Goal: Transaction & Acquisition: Purchase product/service

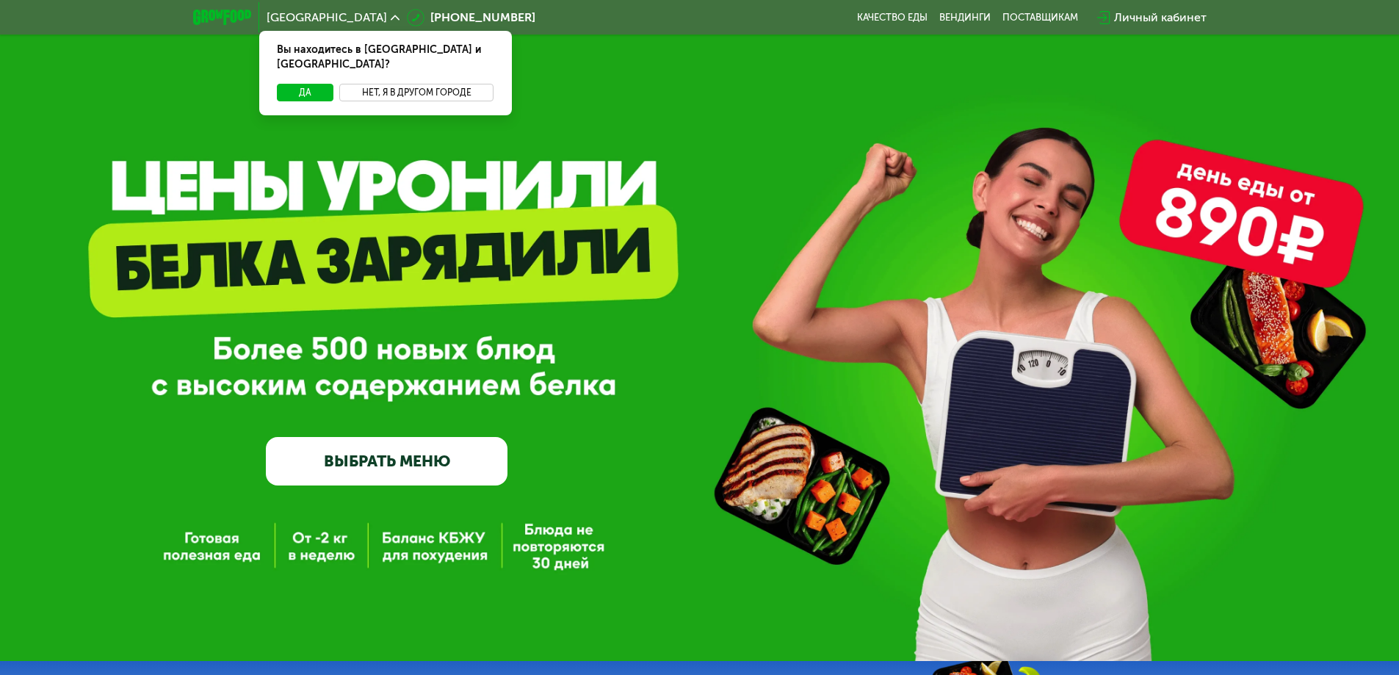
click at [392, 84] on button "Нет, я в другом городе" at bounding box center [416, 93] width 155 height 18
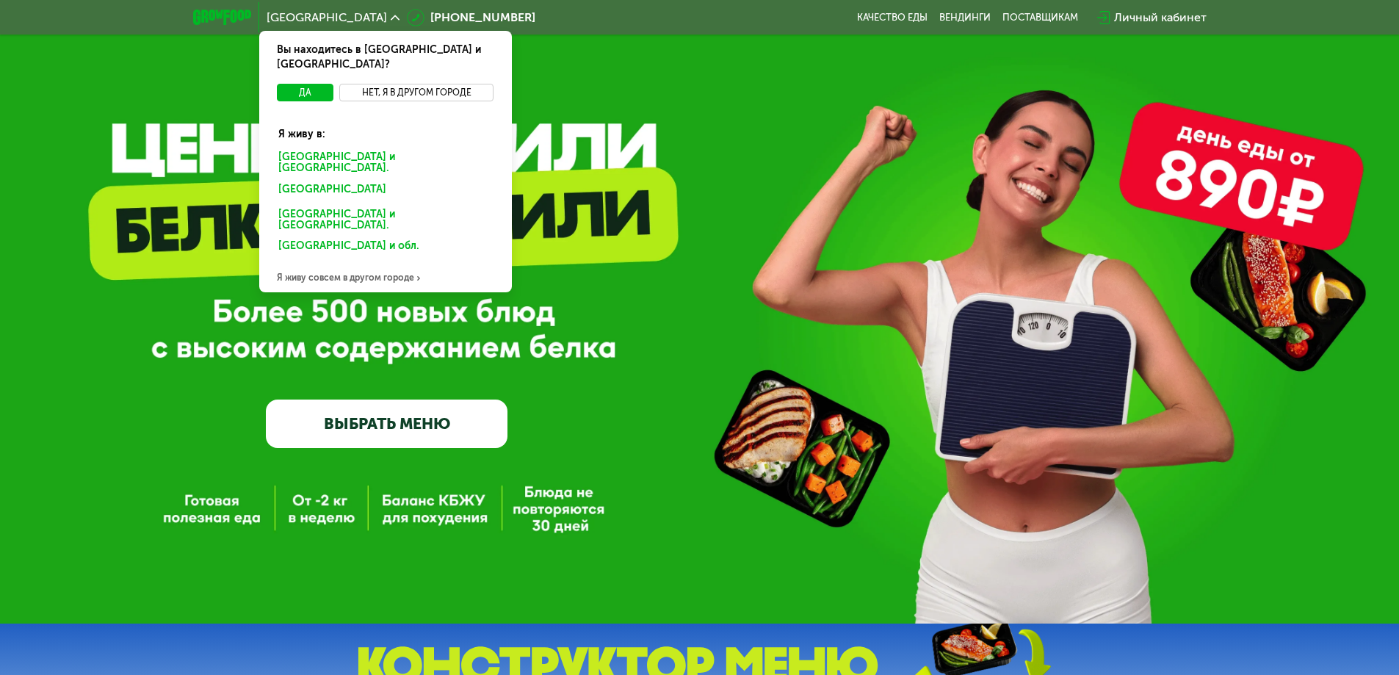
scroll to position [73, 0]
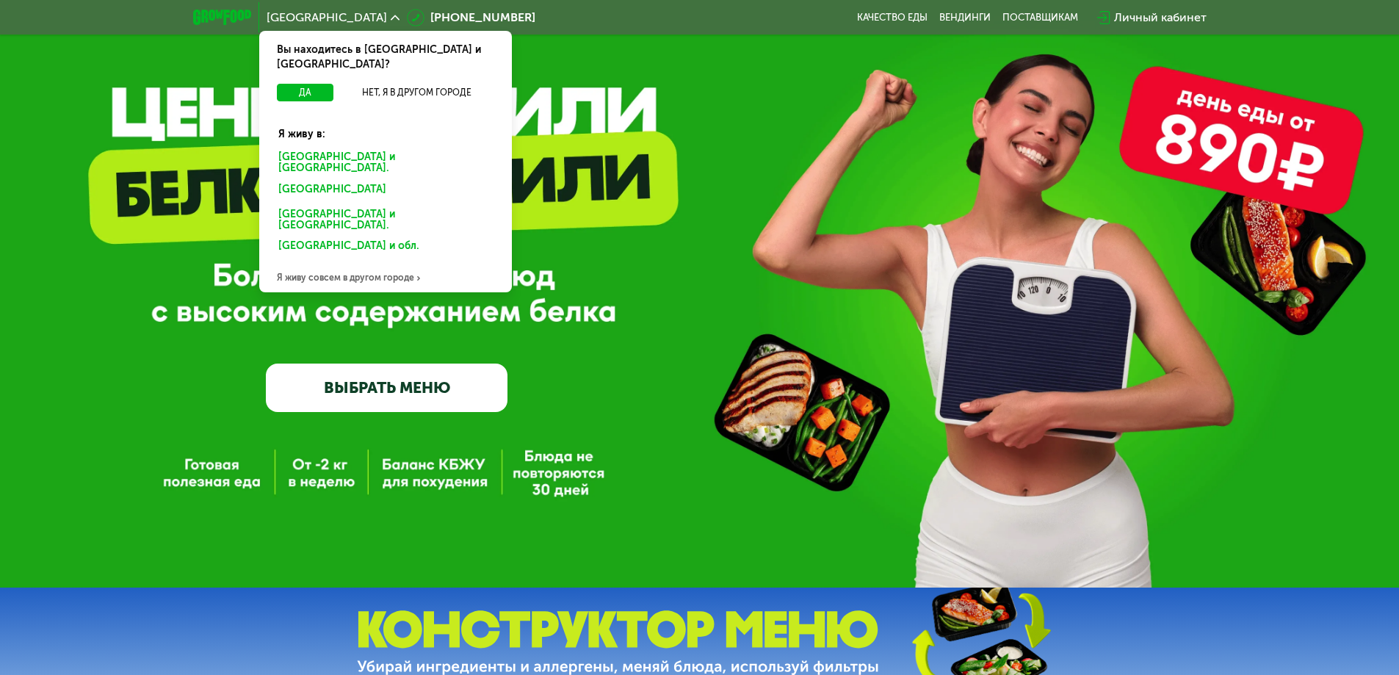
click at [336, 263] on div "Я живу совсем в другом городе" at bounding box center [385, 277] width 253 height 29
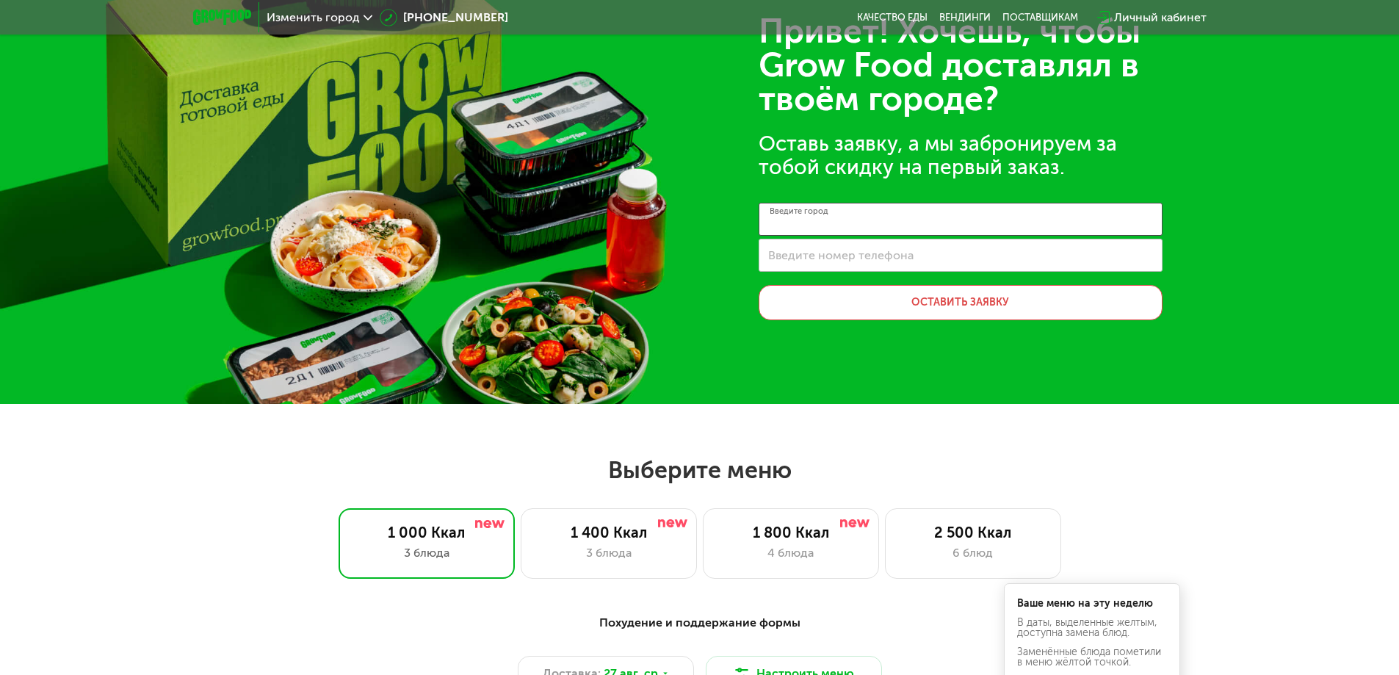
click at [901, 226] on input "Введите город" at bounding box center [961, 219] width 404 height 33
type input "*"
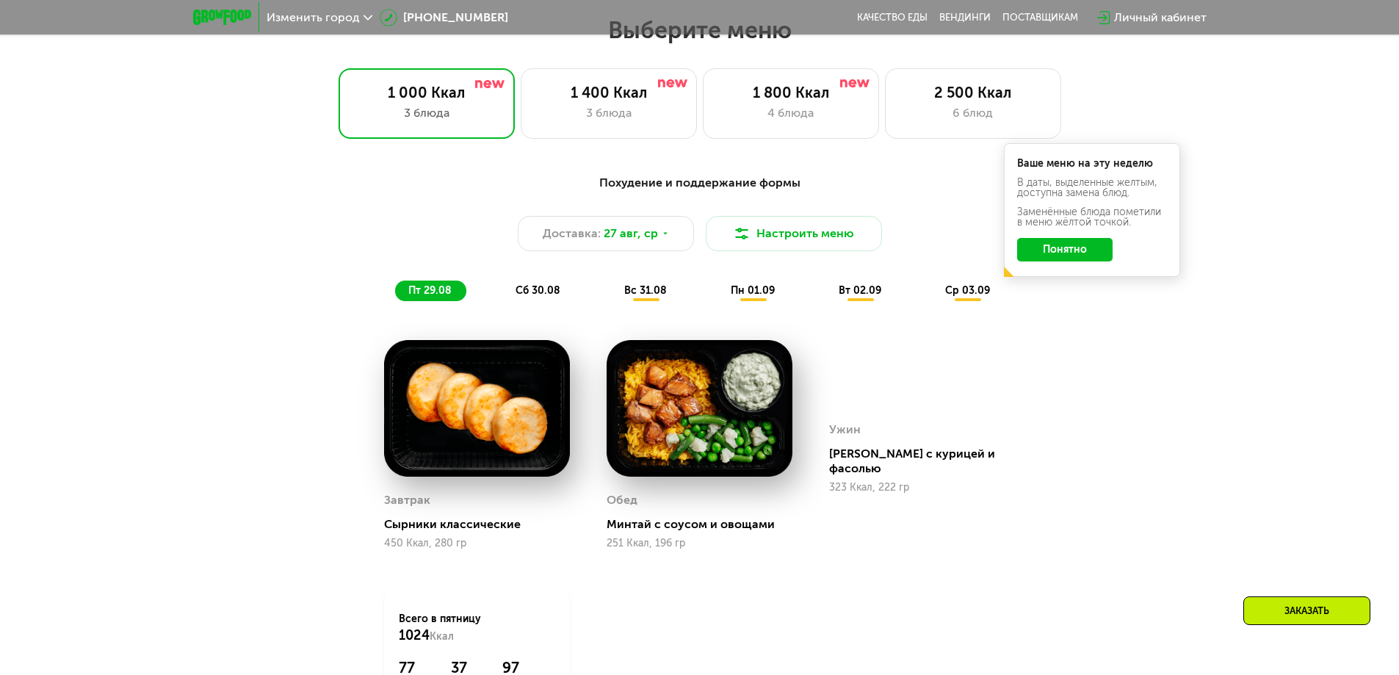
scroll to position [514, 0]
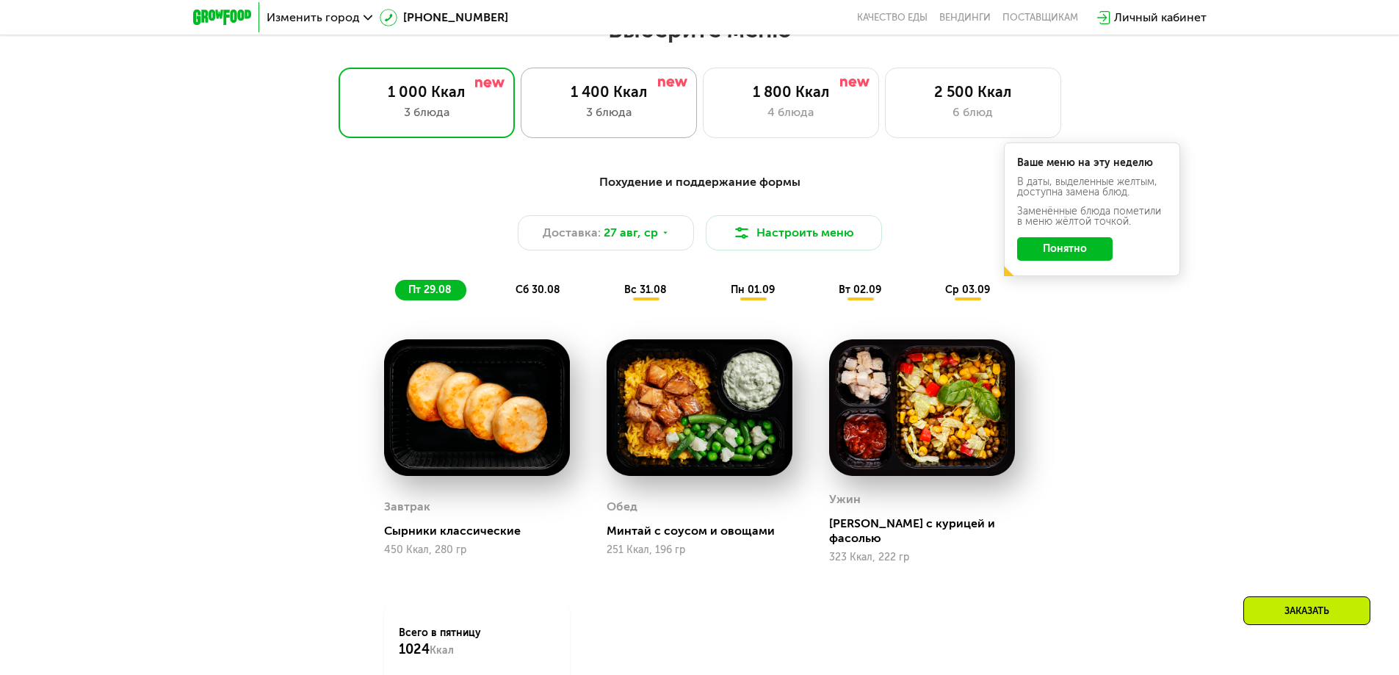
type input "**********"
click at [629, 109] on div "3 блюда" at bounding box center [608, 113] width 145 height 18
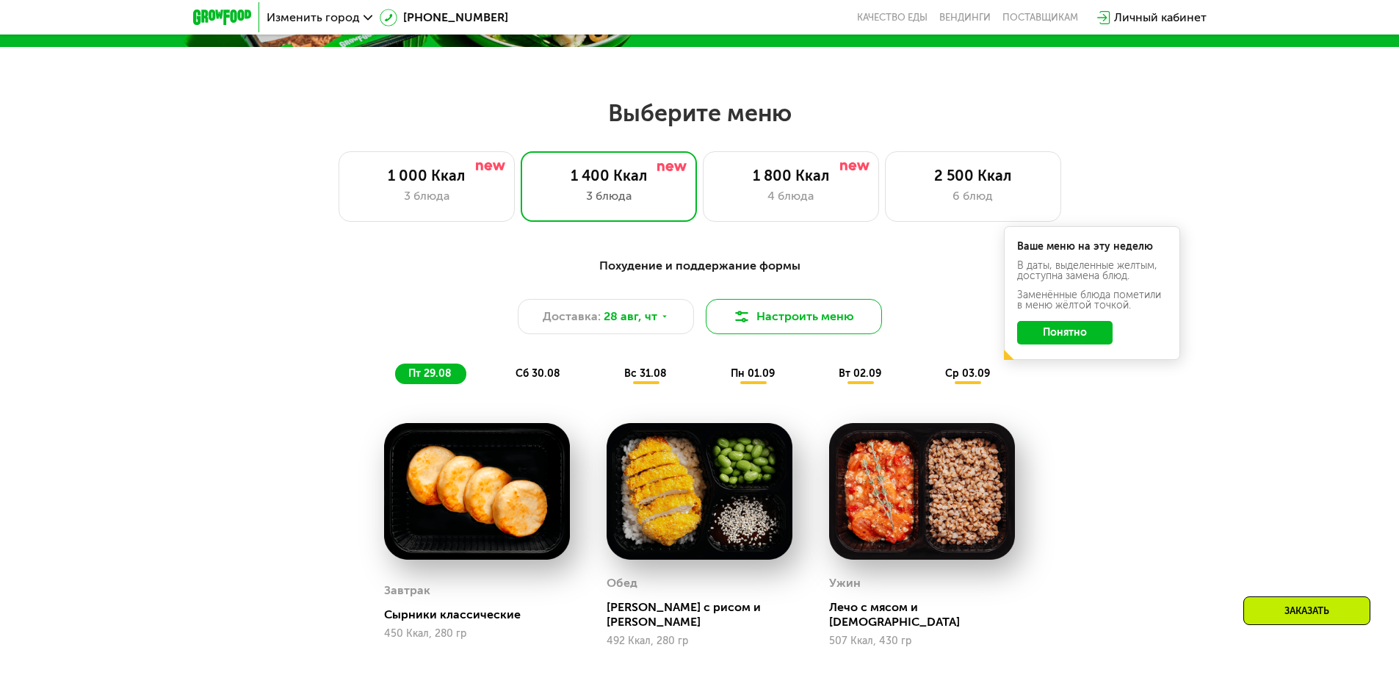
scroll to position [367, 0]
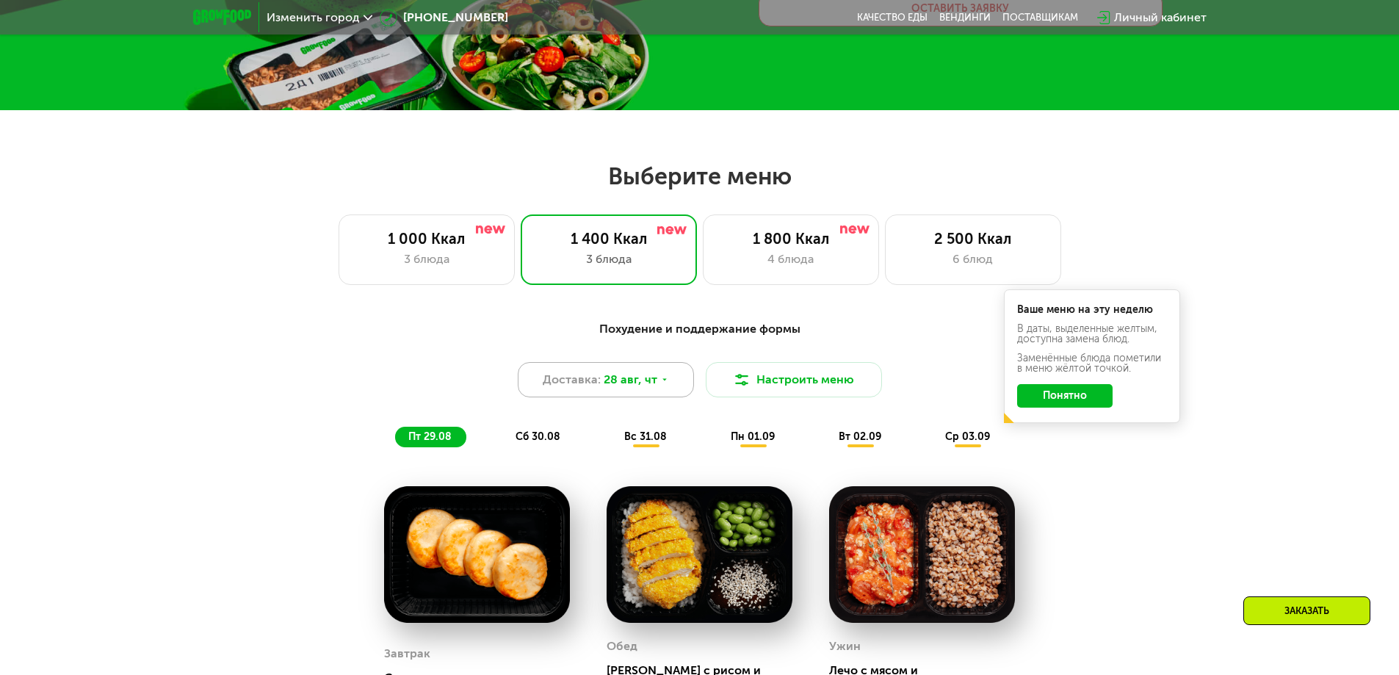
click at [665, 370] on div "Доставка: [DATE]" at bounding box center [606, 379] width 176 height 35
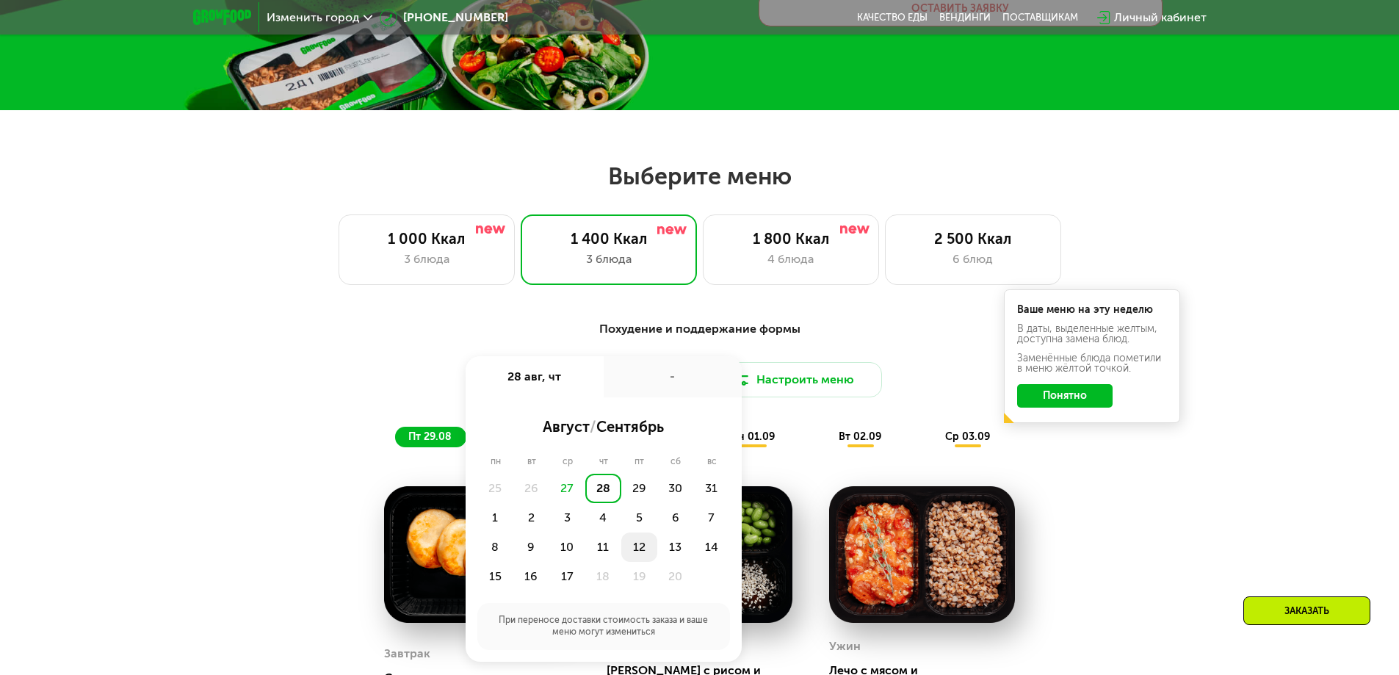
click at [657, 549] on div "12" at bounding box center [675, 547] width 36 height 29
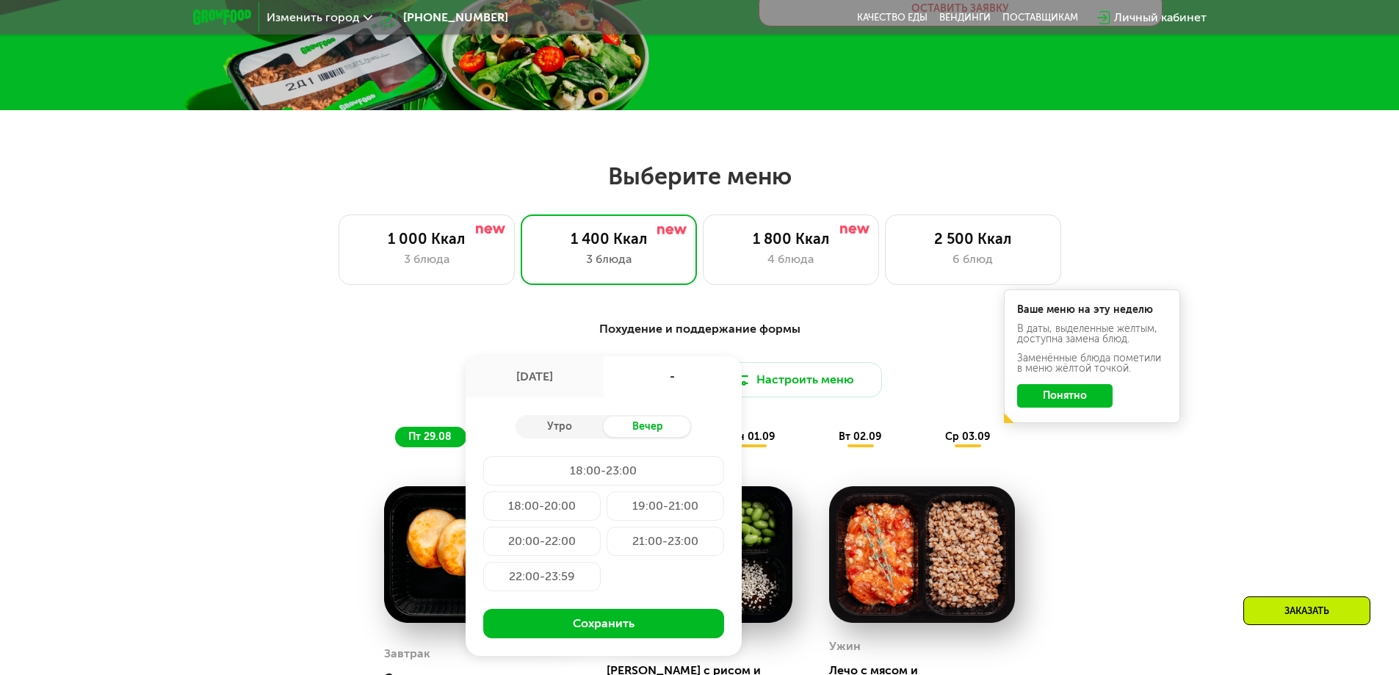
click at [815, 335] on div "Похудение и поддержание формы" at bounding box center [700, 329] width 870 height 18
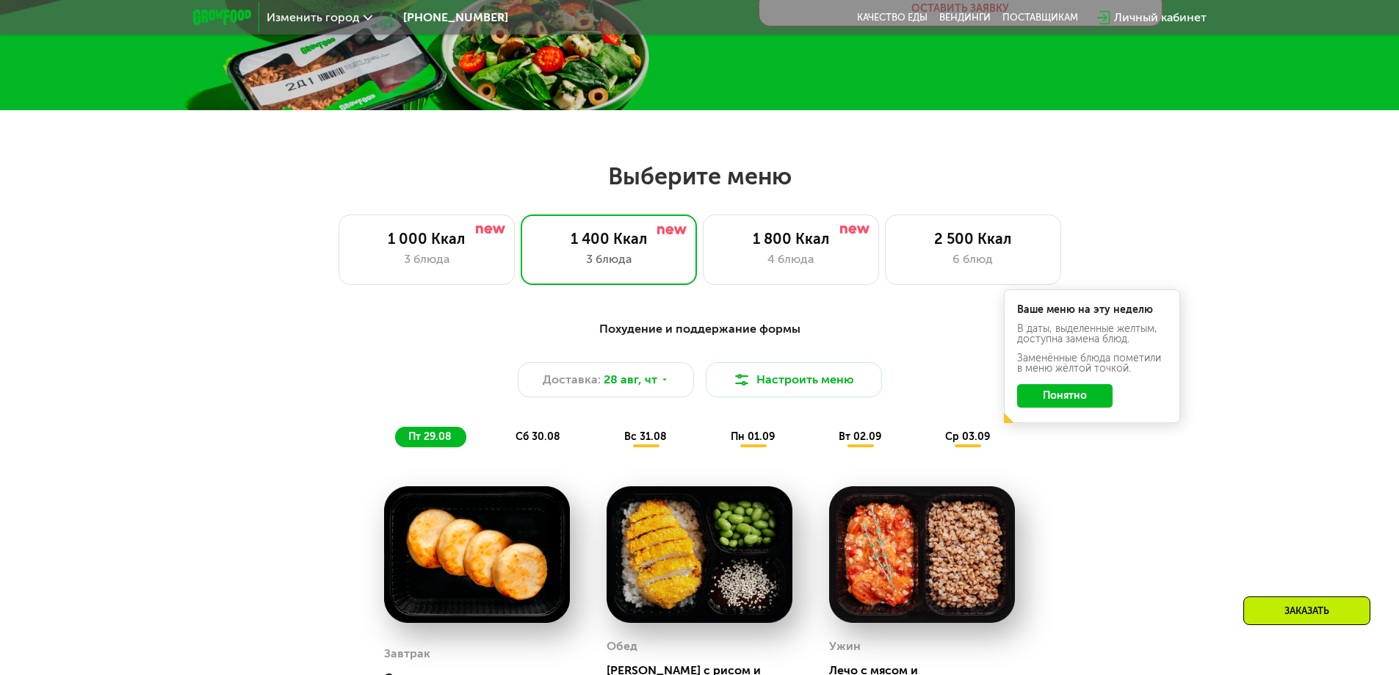
click at [1047, 391] on button "Понятно" at bounding box center [1064, 396] width 95 height 24
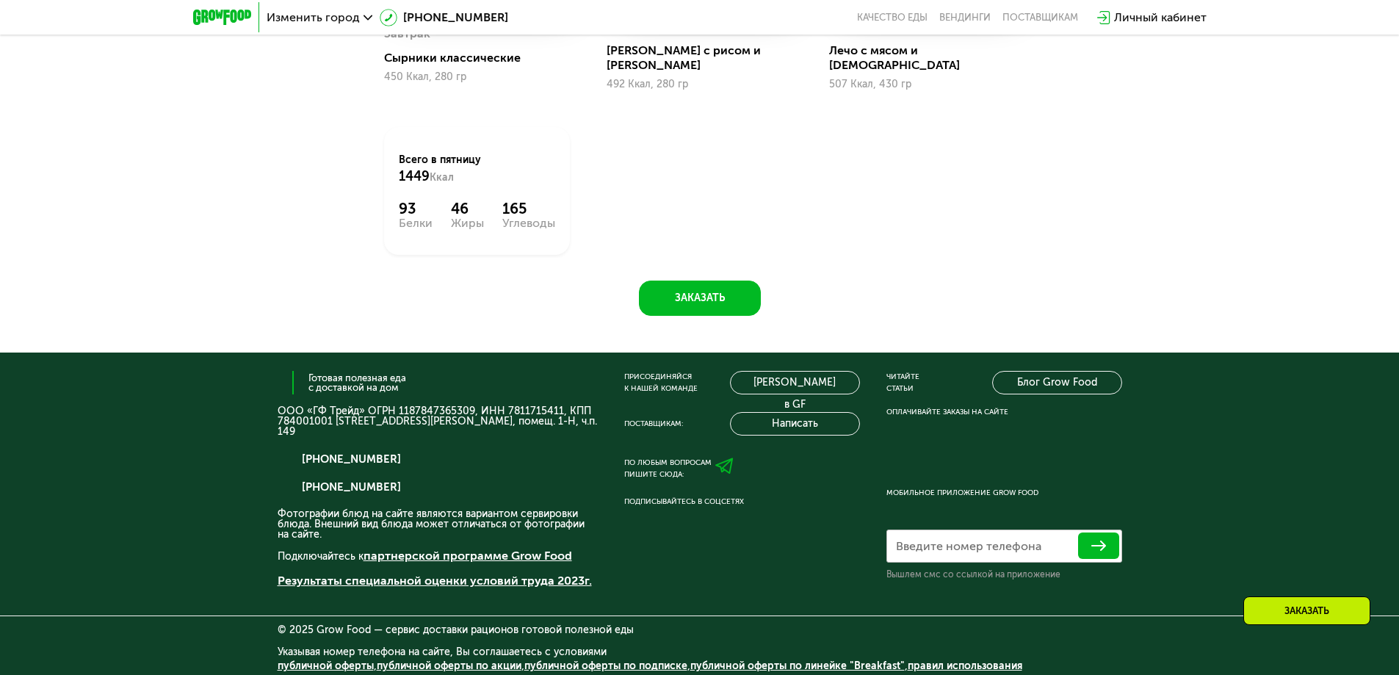
scroll to position [1006, 0]
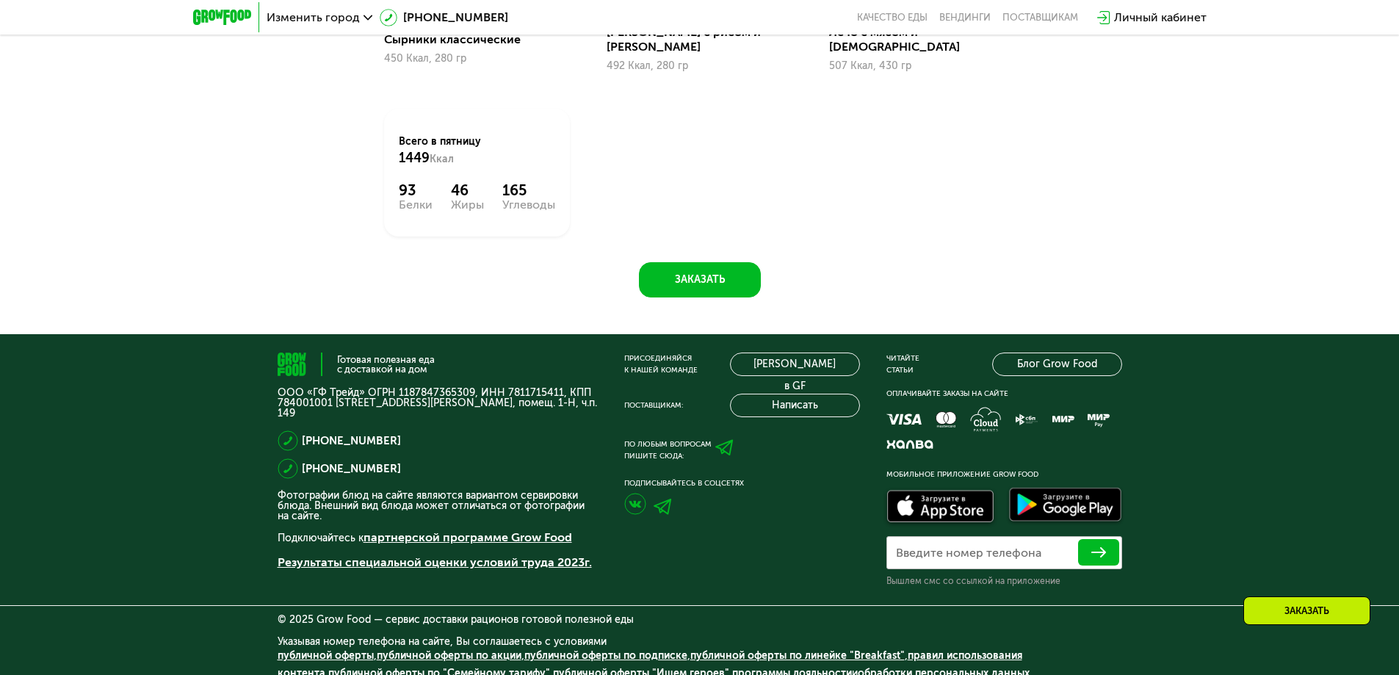
click at [1266, 621] on div "Заказать" at bounding box center [1307, 610] width 127 height 29
click at [1297, 621] on div "Заказать" at bounding box center [1307, 610] width 127 height 29
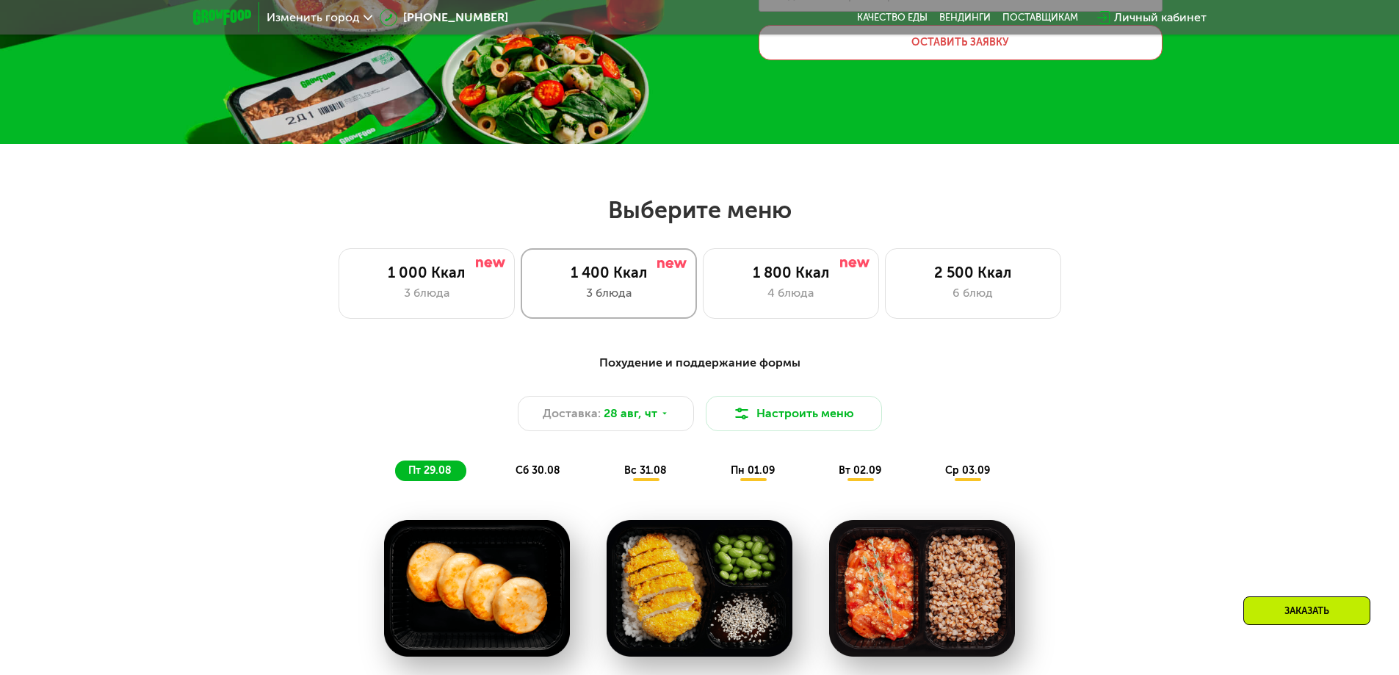
scroll to position [367, 0]
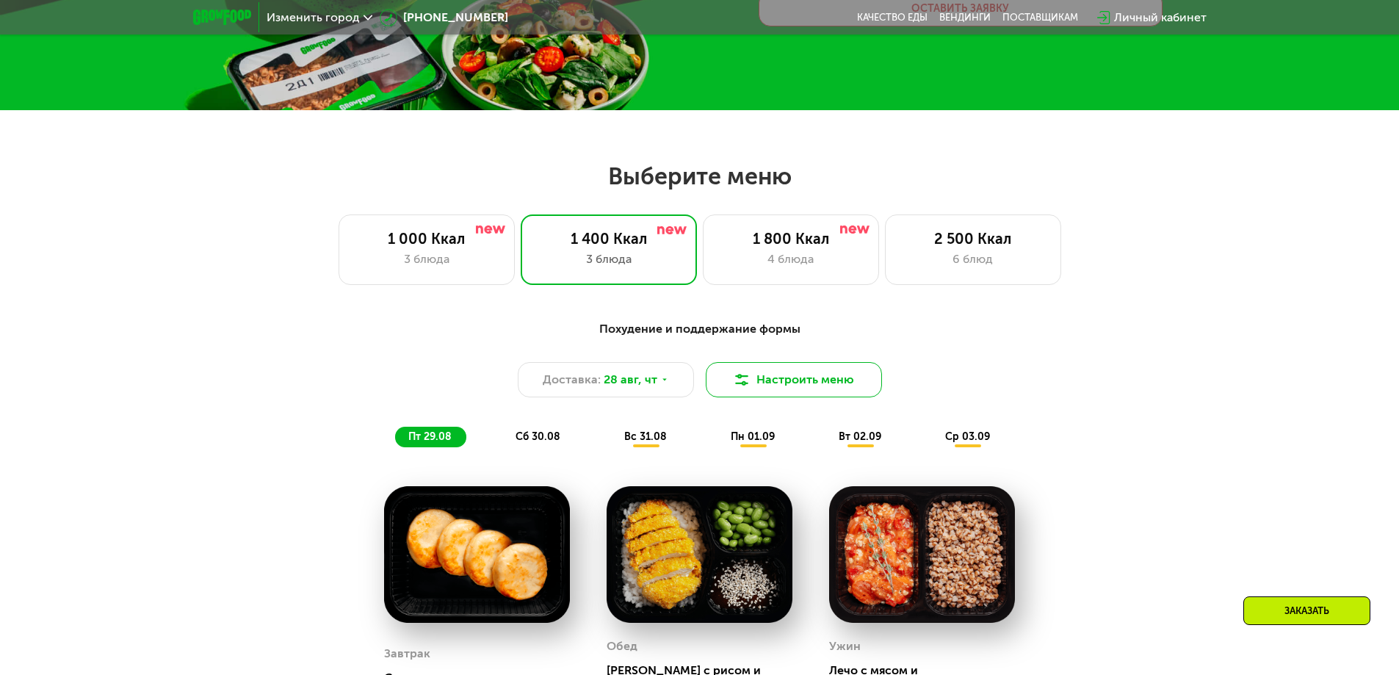
click at [755, 384] on button "Настроить меню" at bounding box center [794, 379] width 176 height 35
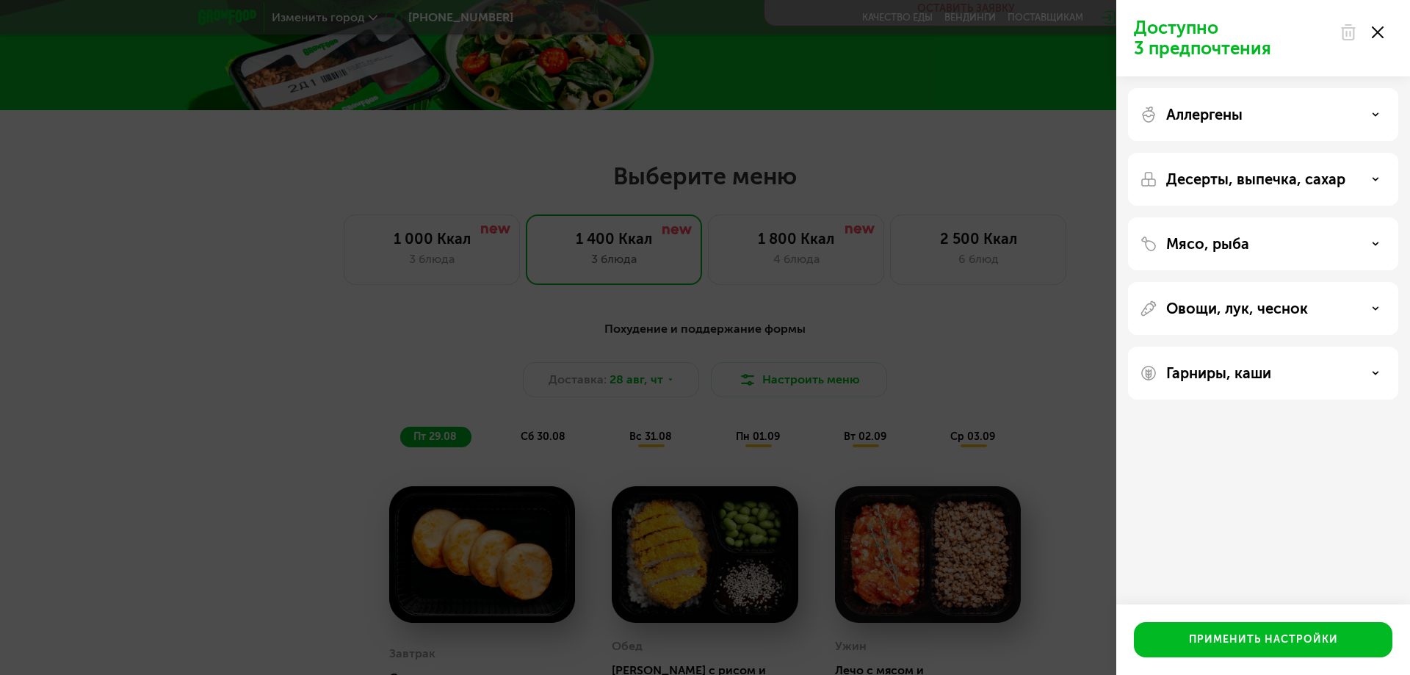
click at [1065, 359] on div "Доступно 3 предпочтения Аллергены Десерты, выпечка, сахар Мясо, рыба Овощи, лук…" at bounding box center [705, 337] width 1410 height 675
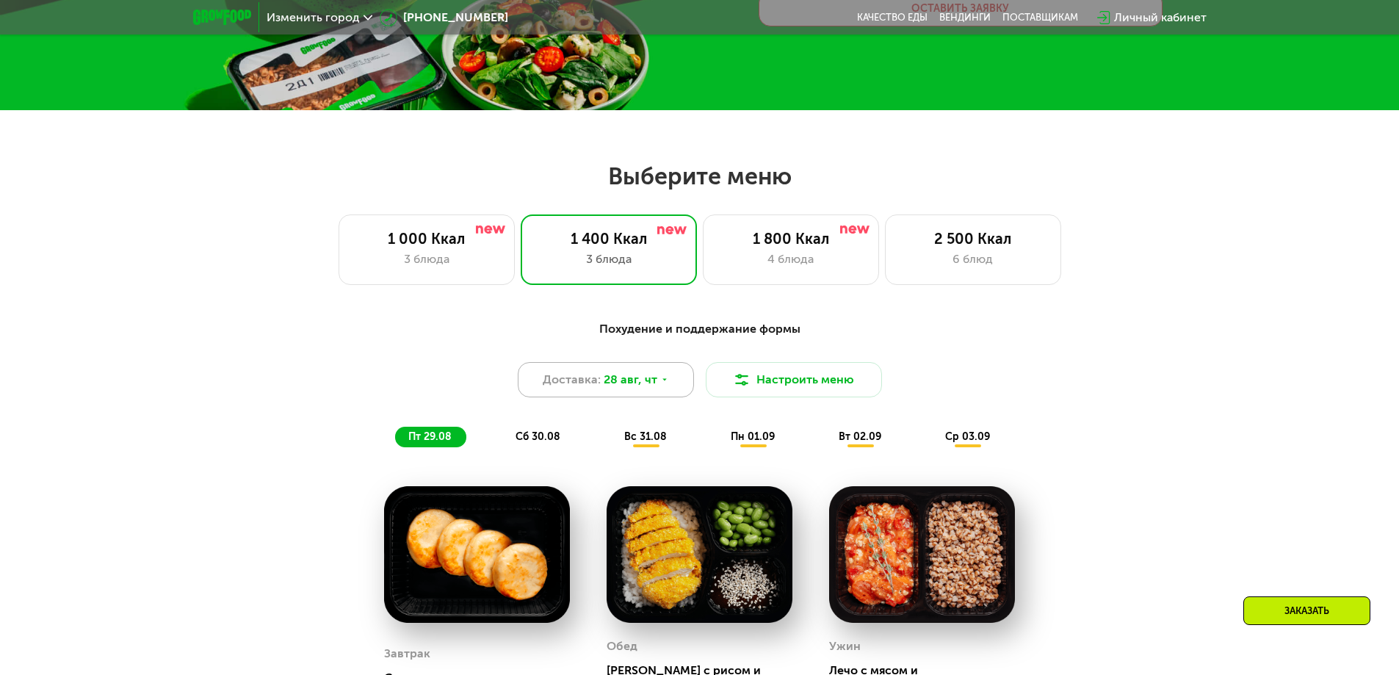
click at [656, 381] on div "Доставка: [DATE]" at bounding box center [606, 379] width 176 height 35
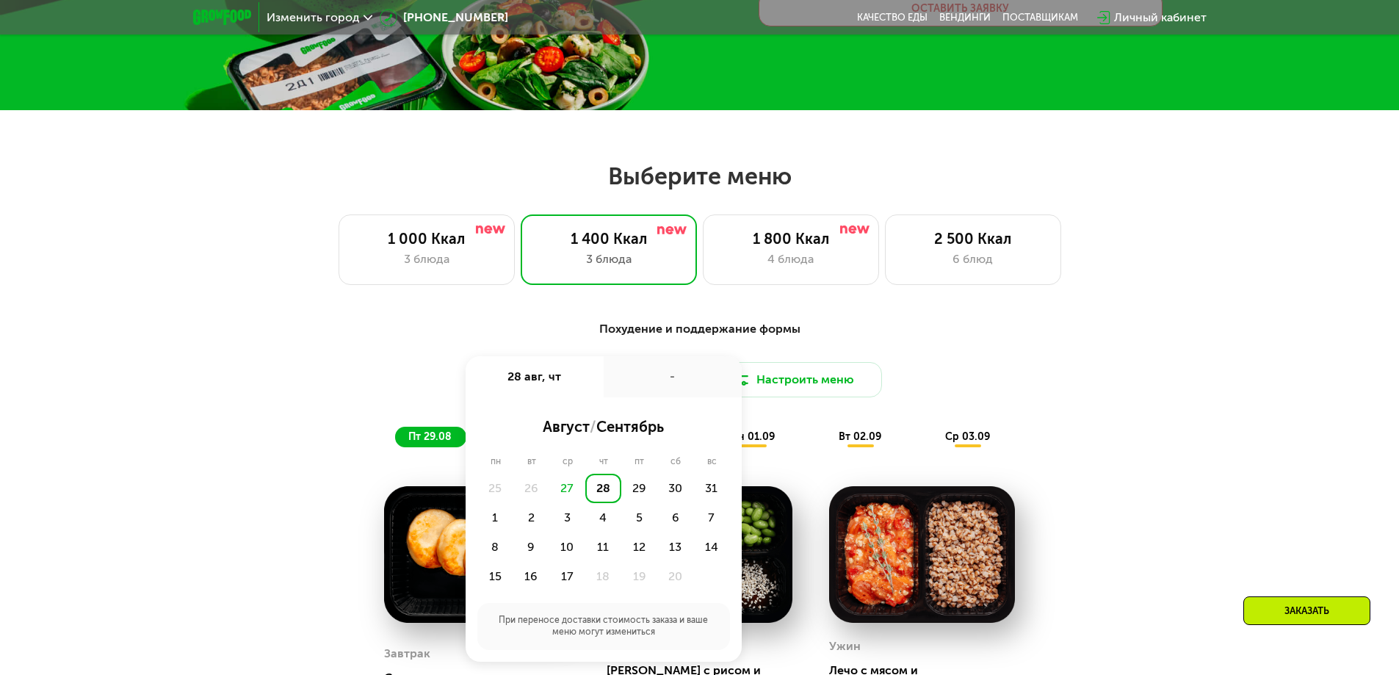
click at [656, 381] on div "-" at bounding box center [673, 376] width 138 height 41
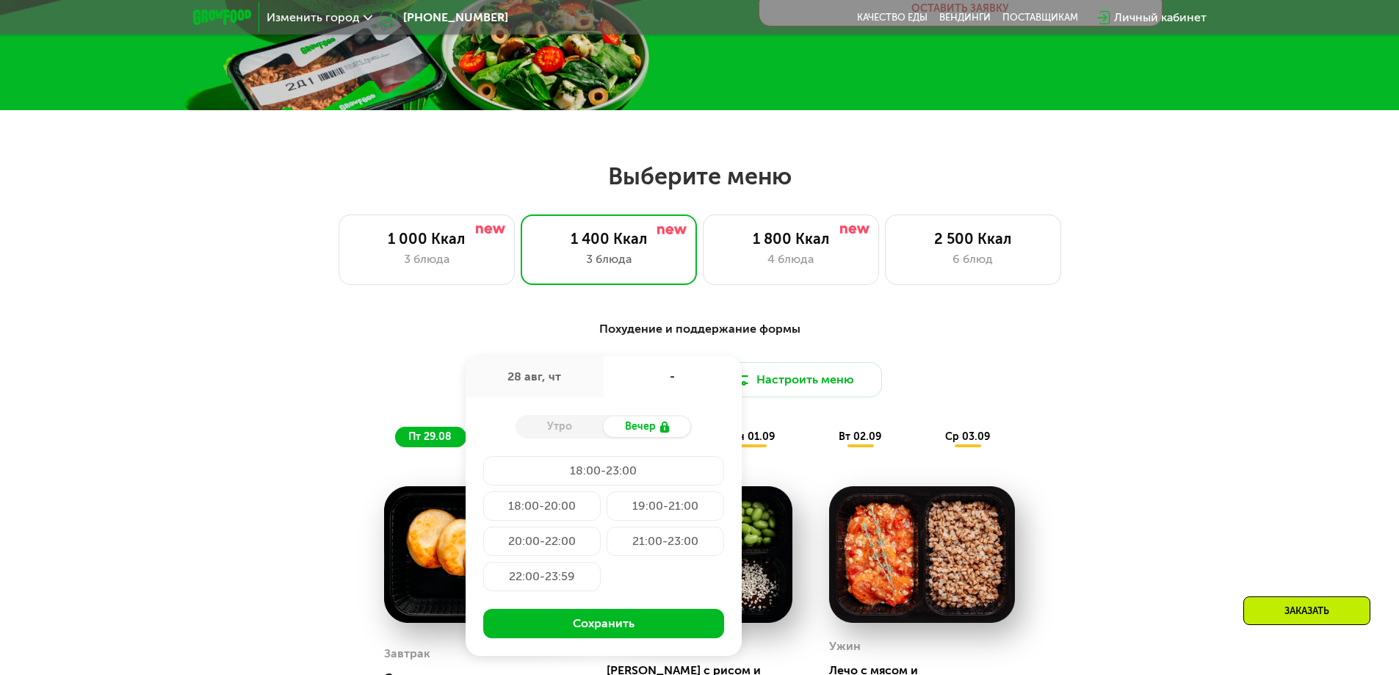
click at [699, 328] on div "Похудение и поддержание формы" at bounding box center [700, 329] width 870 height 18
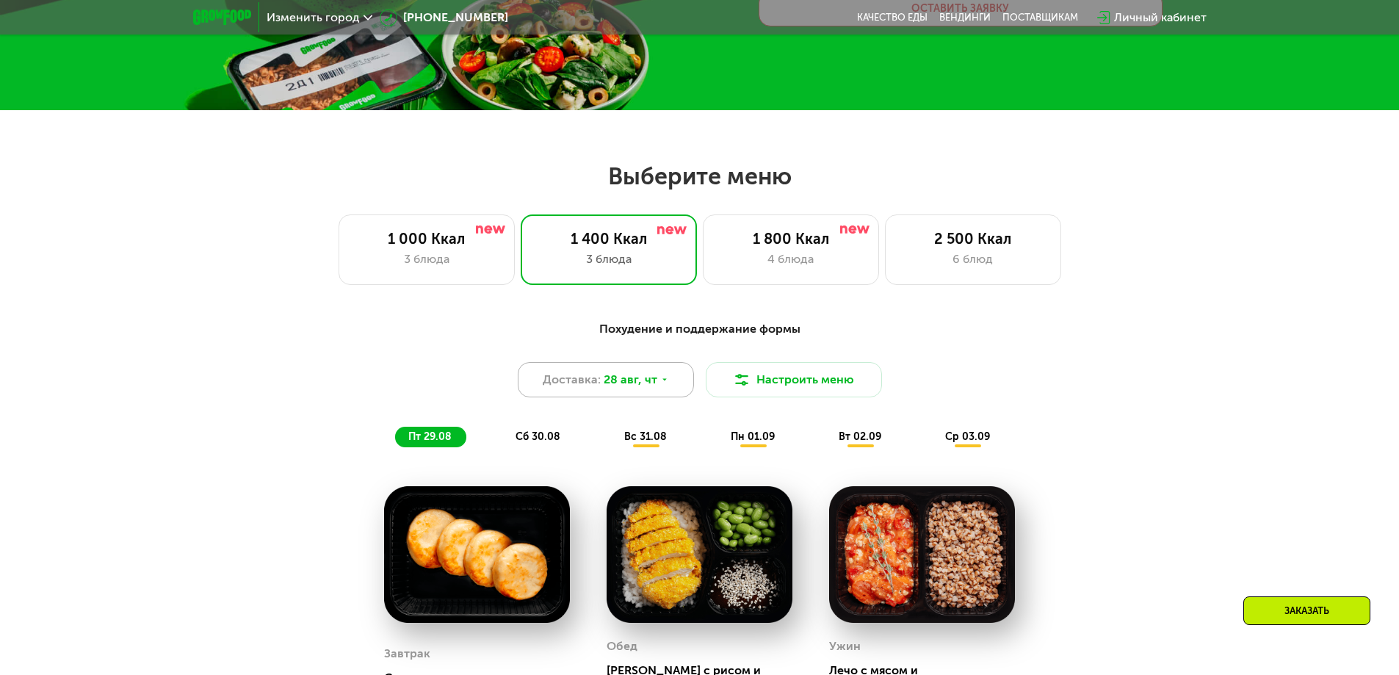
click at [624, 375] on span "28 авг, чт" at bounding box center [631, 380] width 54 height 18
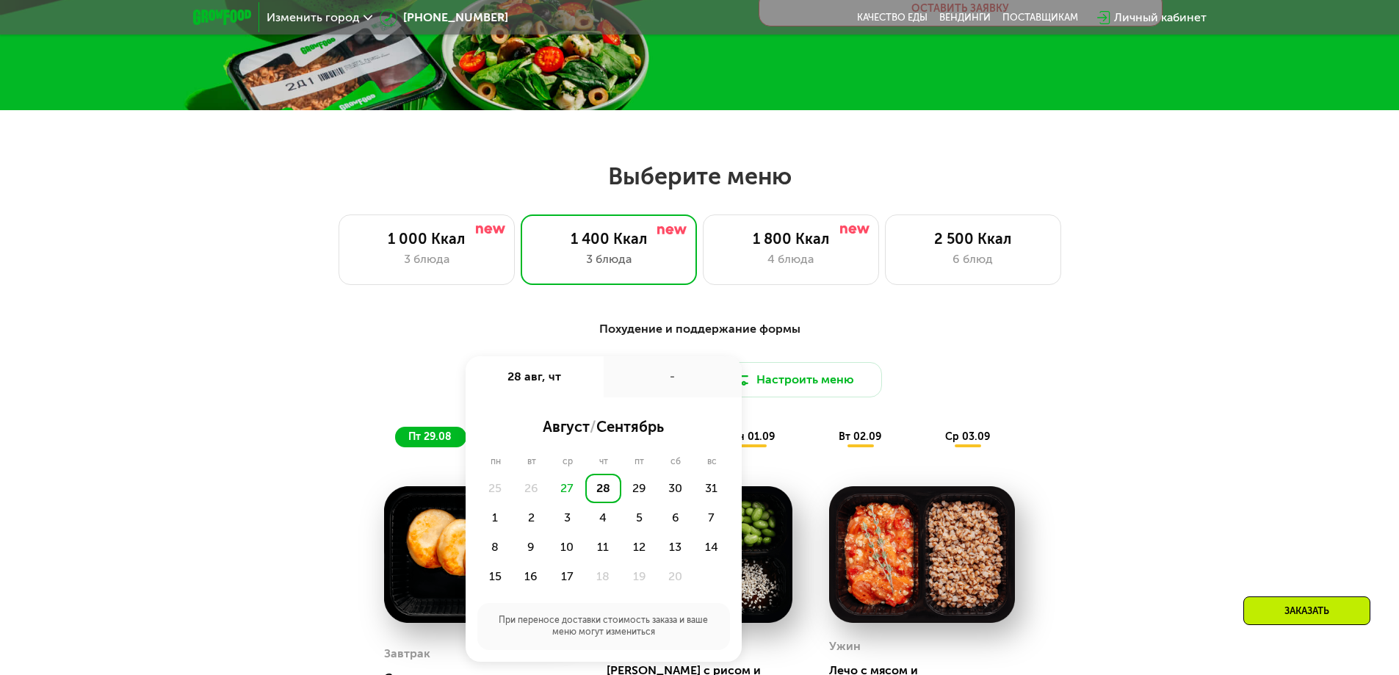
click at [651, 376] on div "-" at bounding box center [673, 376] width 138 height 41
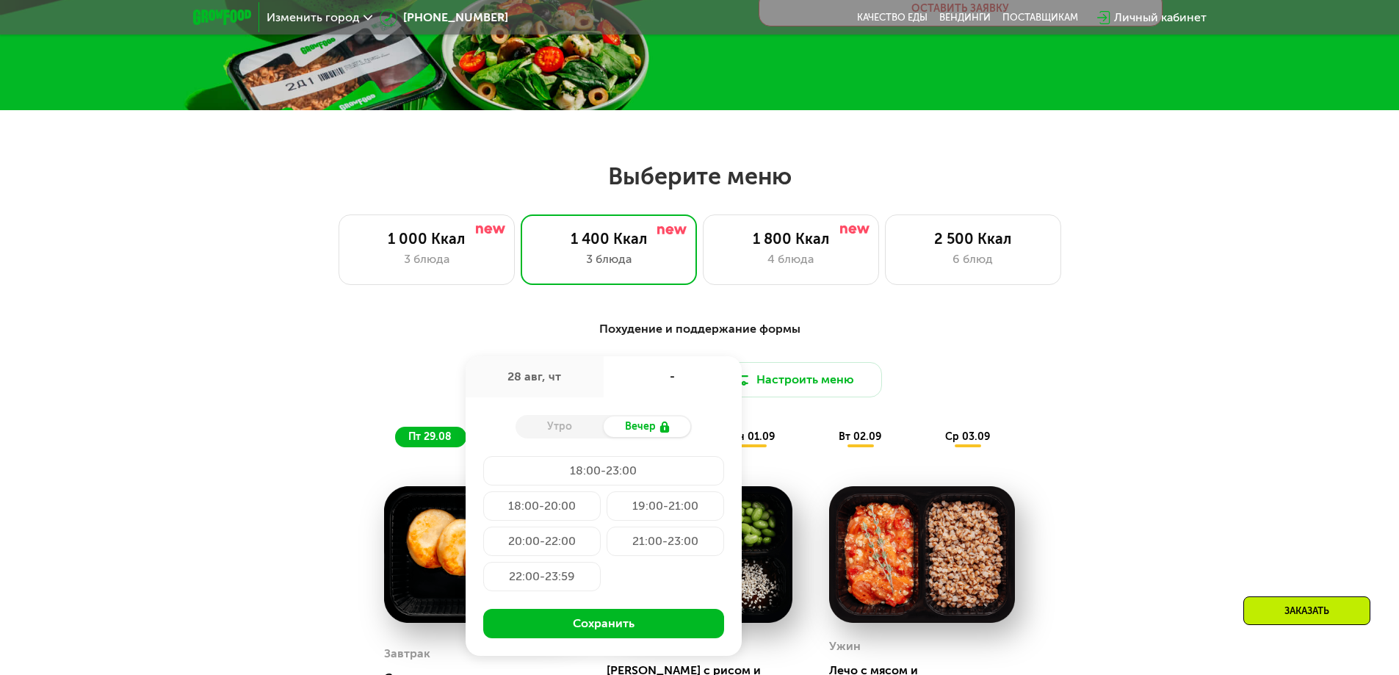
click at [562, 422] on div "Утро" at bounding box center [560, 427] width 88 height 21
click at [565, 426] on div "Утро" at bounding box center [560, 427] width 88 height 21
click at [1151, 390] on div "Похудение и поддержание формы Доставка: [DATE] авг, чт - Утро Вечер 18:00-23:00…" at bounding box center [700, 623] width 905 height 624
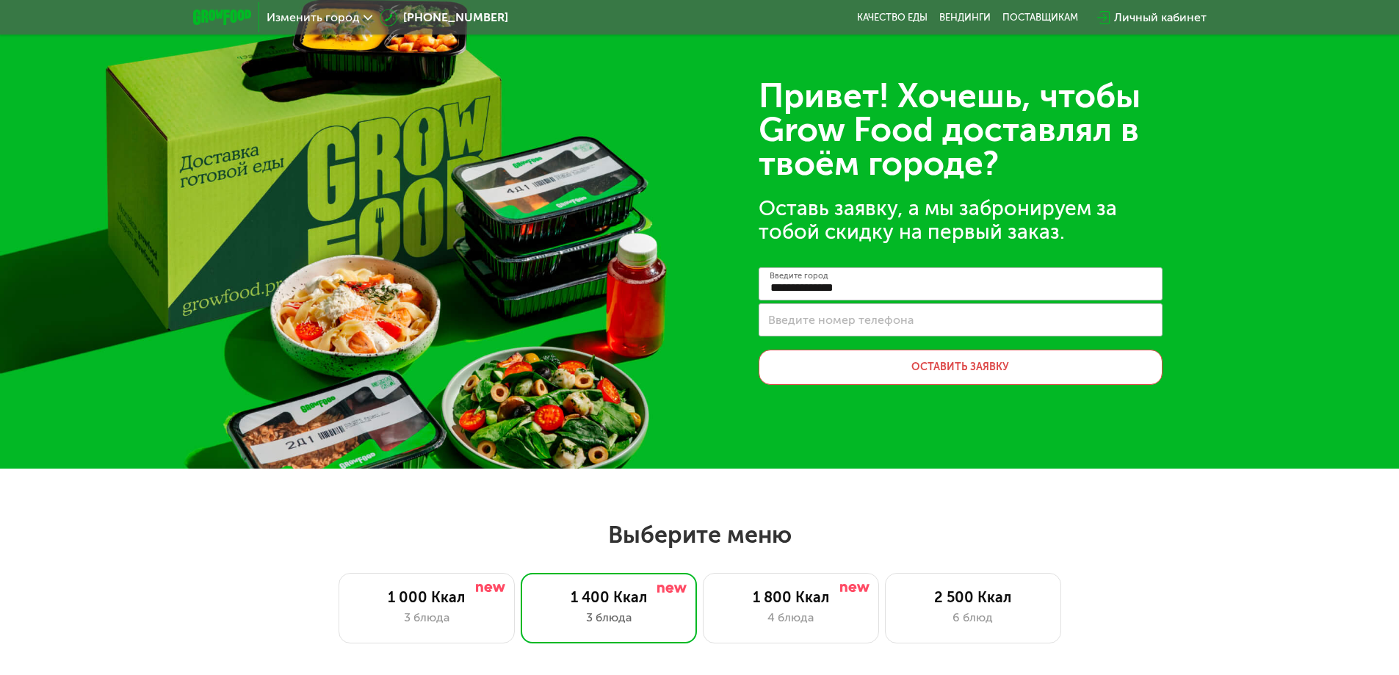
scroll to position [0, 0]
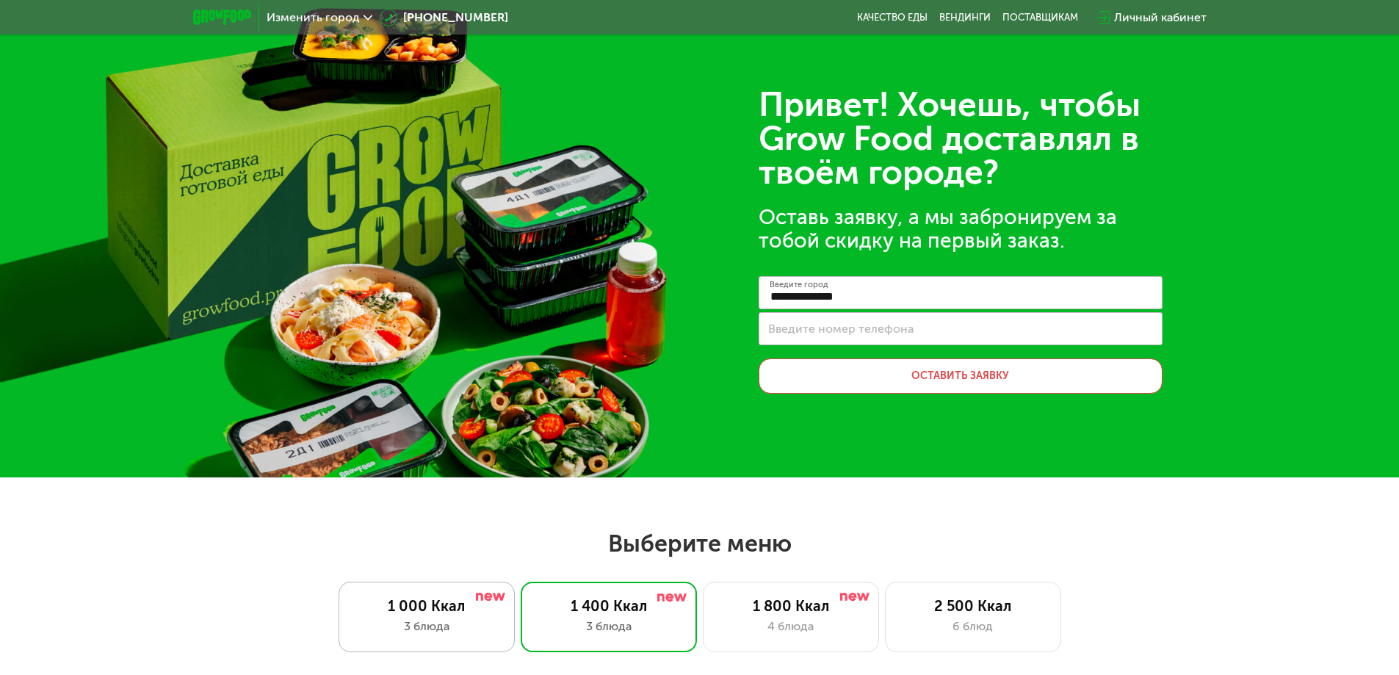
click at [444, 613] on div "1 000 Ккал" at bounding box center [426, 606] width 145 height 18
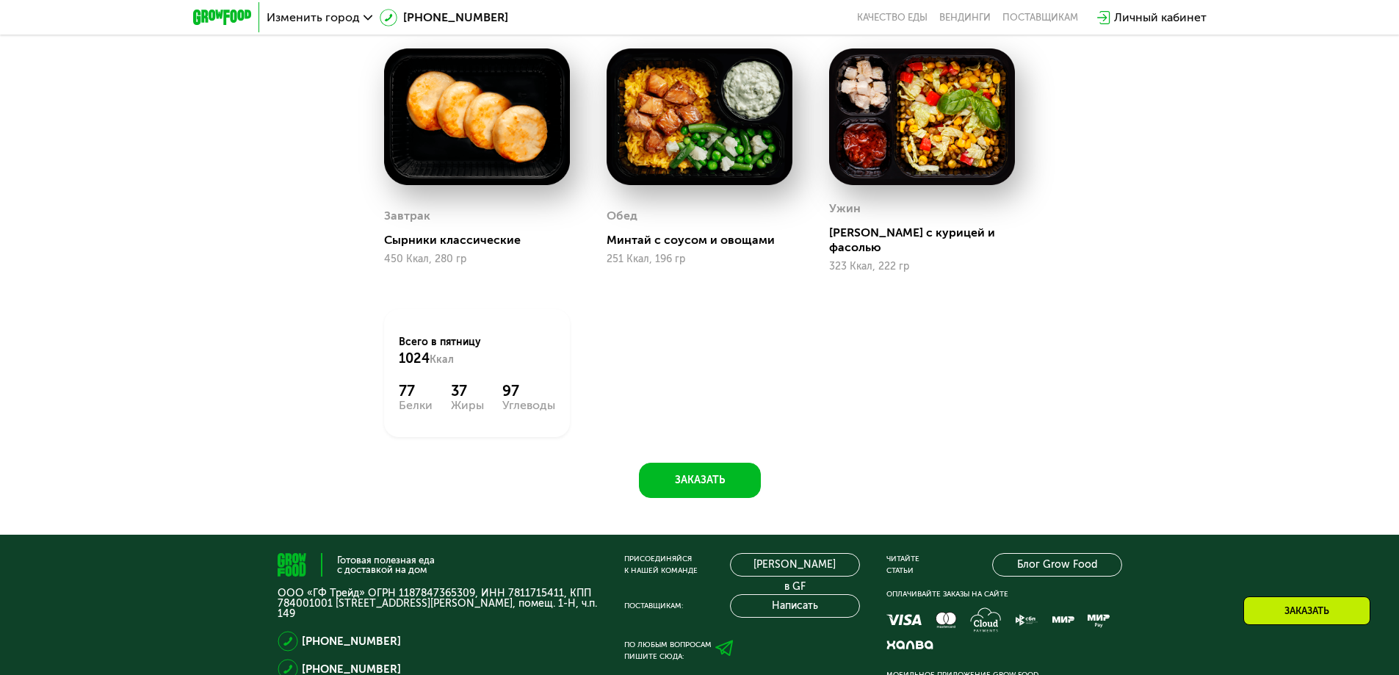
scroll to position [808, 0]
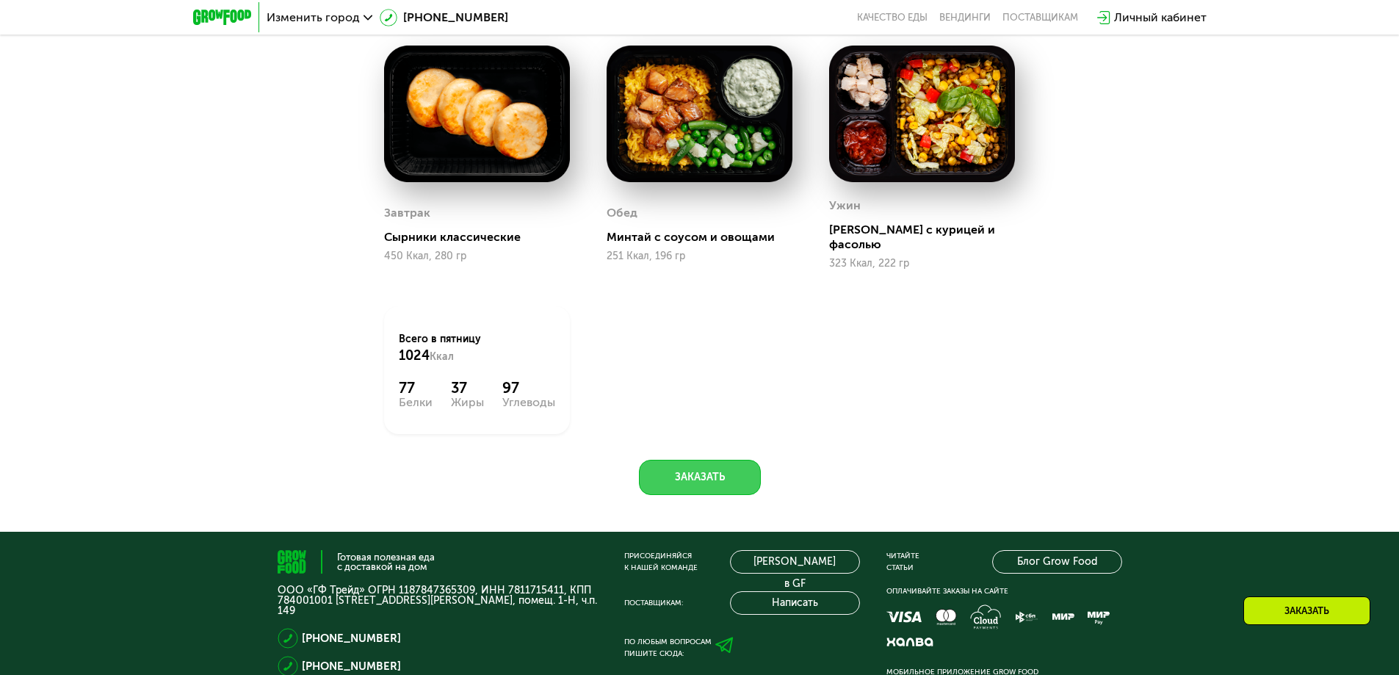
click at [684, 460] on button "Заказать" at bounding box center [700, 477] width 122 height 35
click at [710, 470] on button "Заказать" at bounding box center [700, 477] width 122 height 35
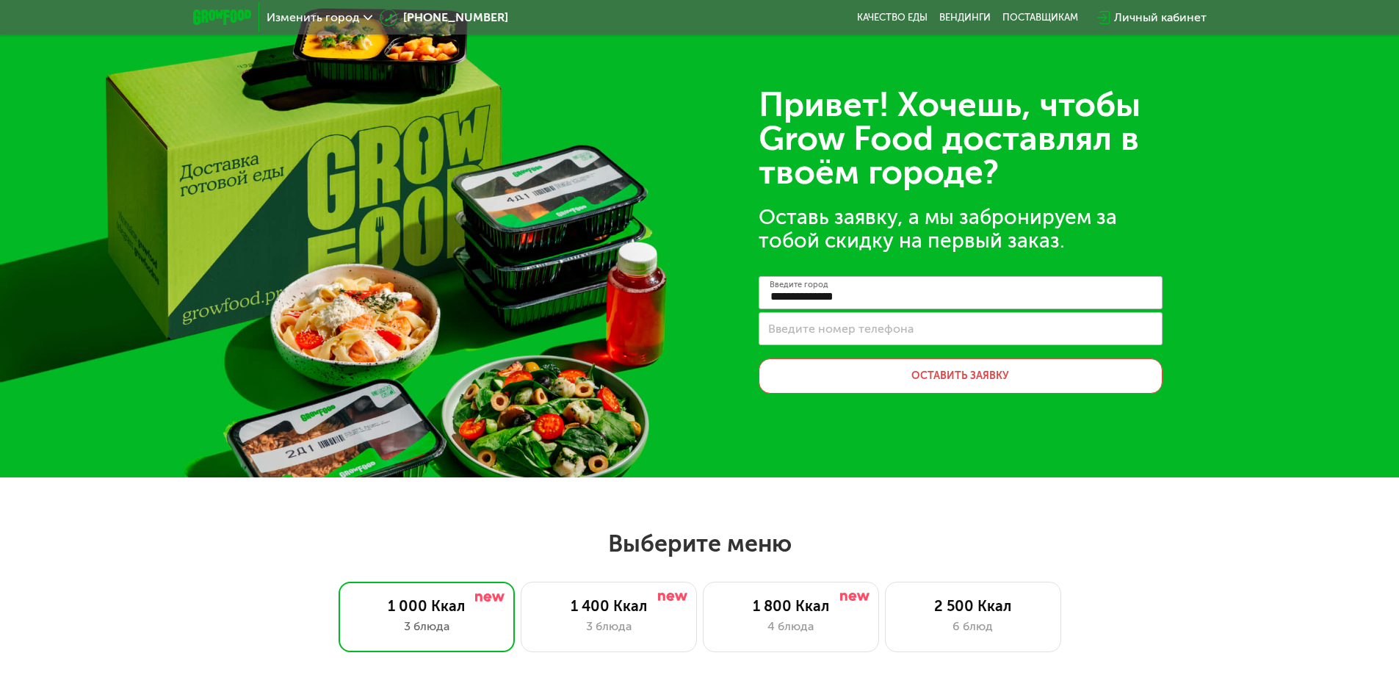
click at [360, 23] on div "Изменить город" at bounding box center [320, 18] width 106 height 12
